Goal: Check status: Check status

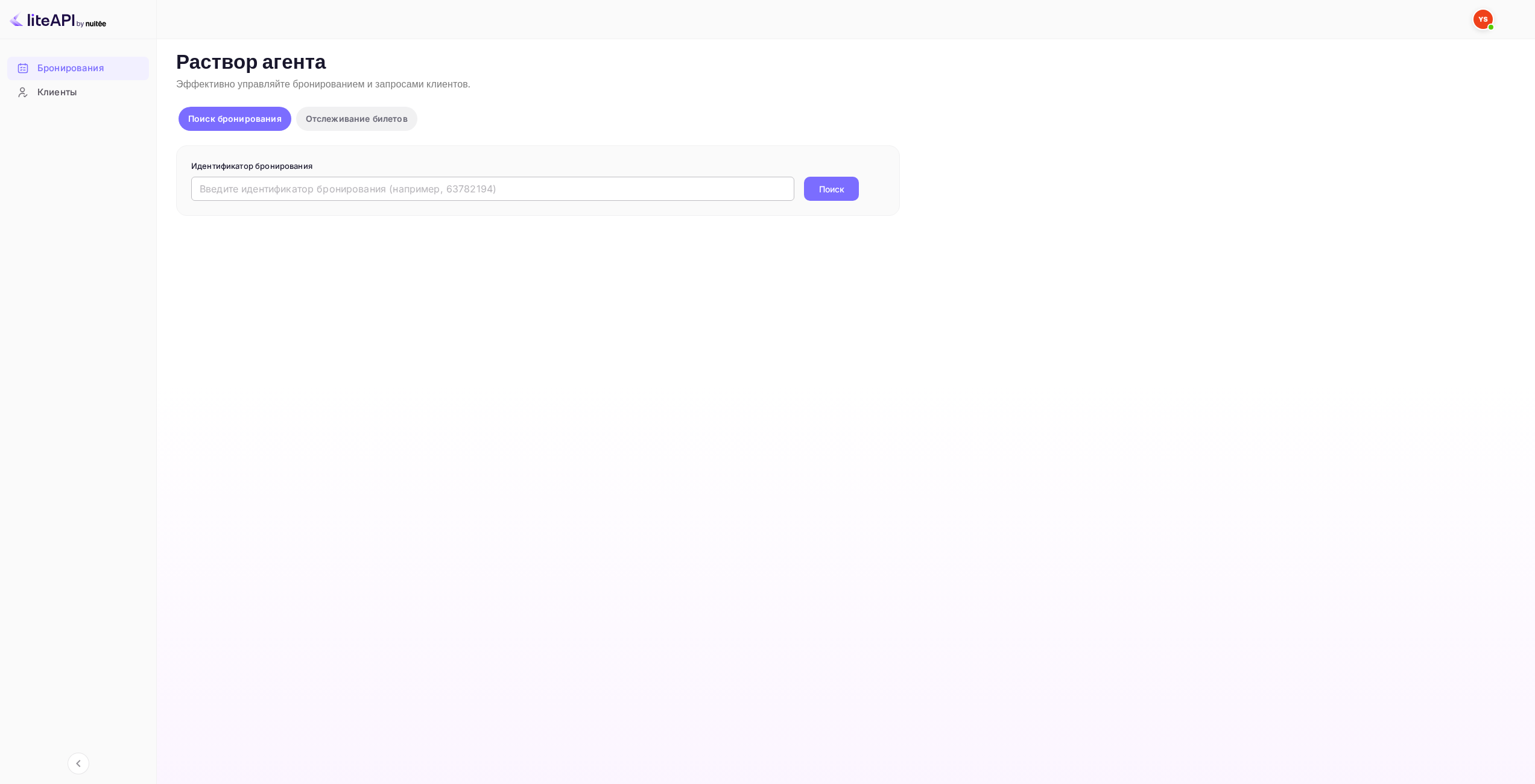
click at [671, 198] on input "text" at bounding box center [493, 189] width 603 height 24
paste input "9885694"
type input "9885694"
click at [825, 193] on ya-tr-span "Поиск" at bounding box center [831, 189] width 25 height 13
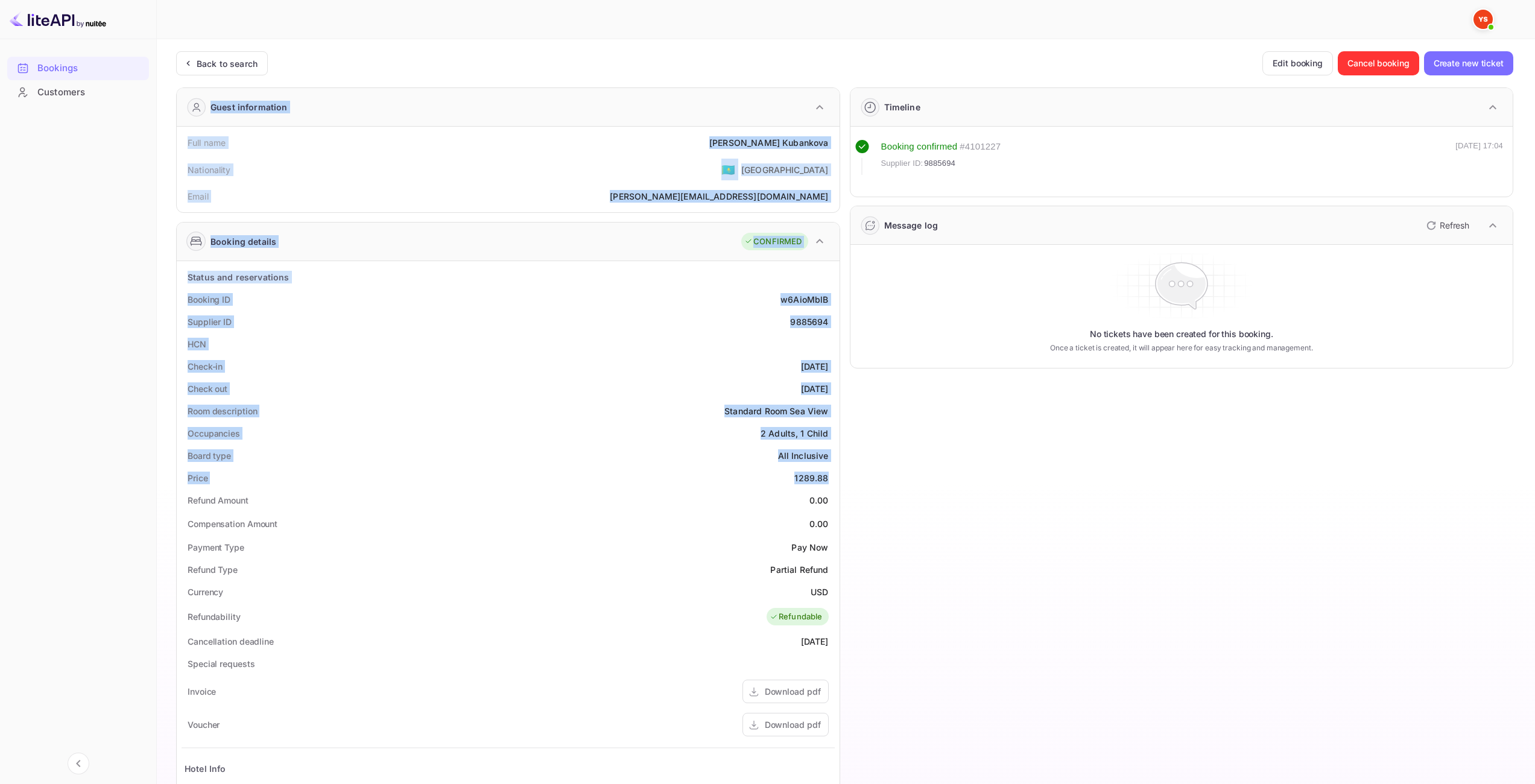
drag, startPoint x: 798, startPoint y: 476, endPoint x: 826, endPoint y: 475, distance: 28.0
click at [777, 476] on div "Price 1289.88" at bounding box center [508, 478] width 653 height 23
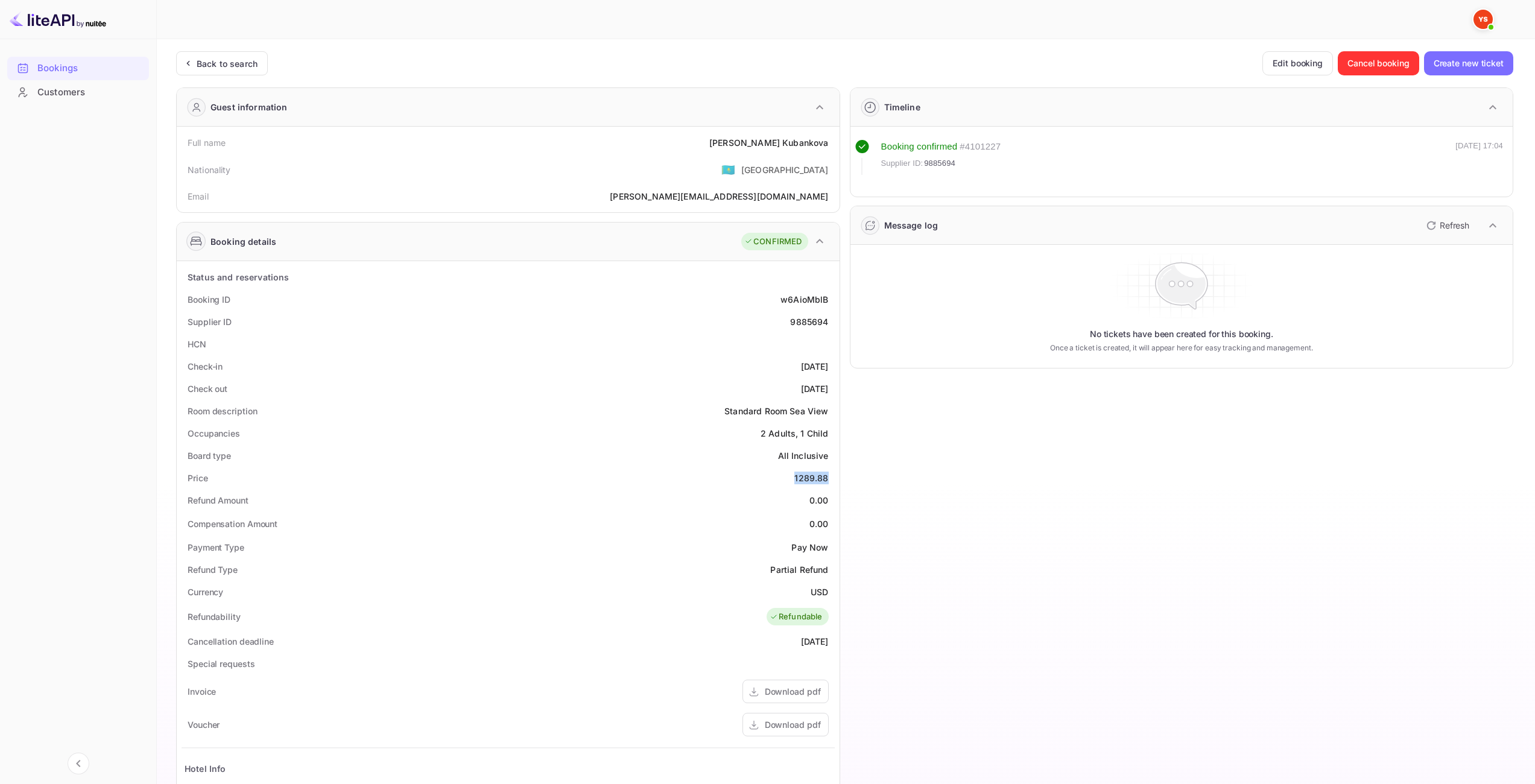
drag, startPoint x: 794, startPoint y: 476, endPoint x: 832, endPoint y: 479, distance: 38.1
click at [832, 479] on div "Price 1289.88" at bounding box center [508, 478] width 653 height 23
copy div "1289.88"
drag, startPoint x: 812, startPoint y: 589, endPoint x: 826, endPoint y: 592, distance: 14.3
click at [826, 592] on div "USD" at bounding box center [820, 591] width 17 height 13
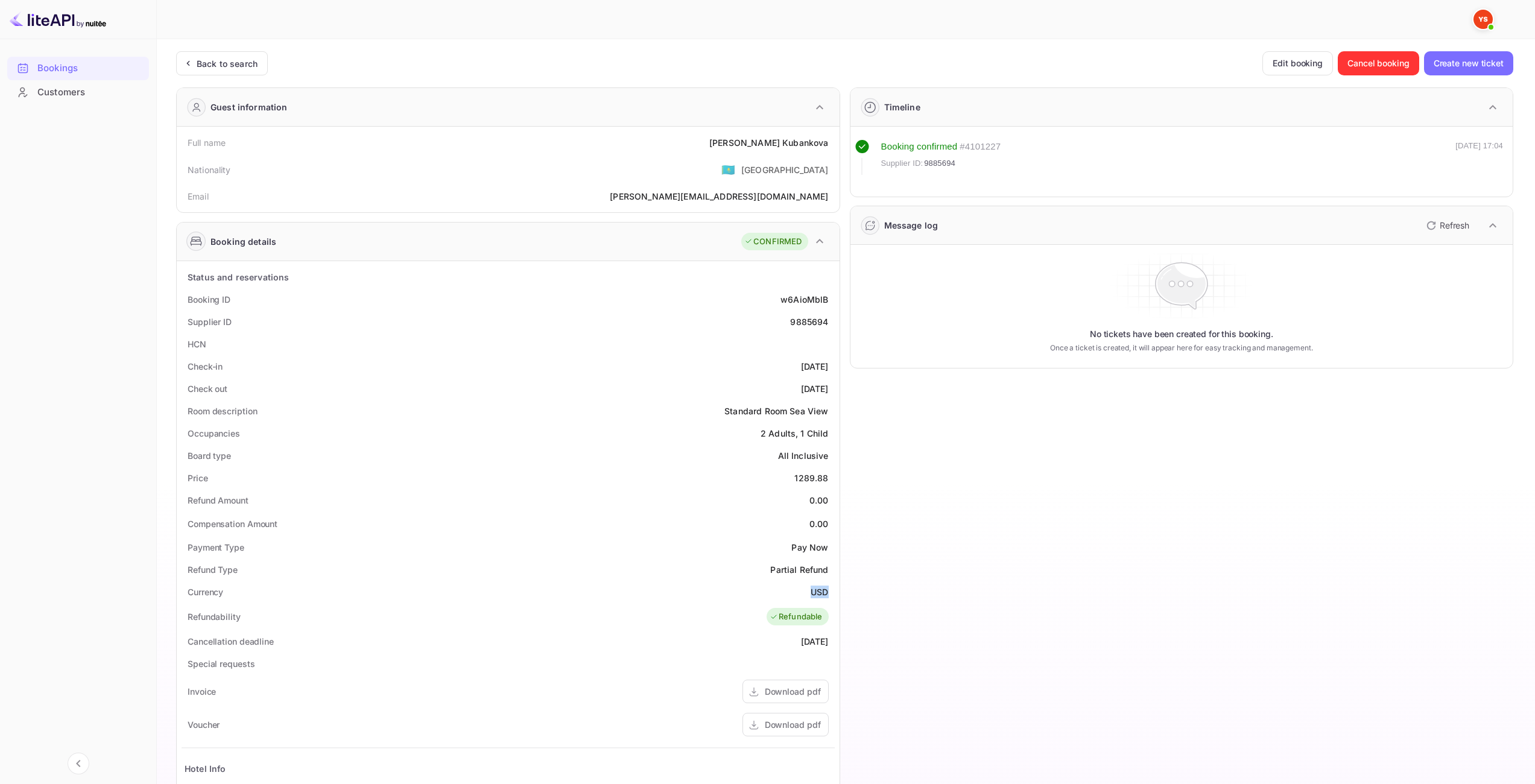
copy div "USD"
drag, startPoint x: 758, startPoint y: 145, endPoint x: 833, endPoint y: 151, distance: 75.2
click at [833, 151] on div "Full name [PERSON_NAME]" at bounding box center [508, 142] width 653 height 23
copy div "[PERSON_NAME]"
